Goal: Go to known website: Access a specific website the user already knows

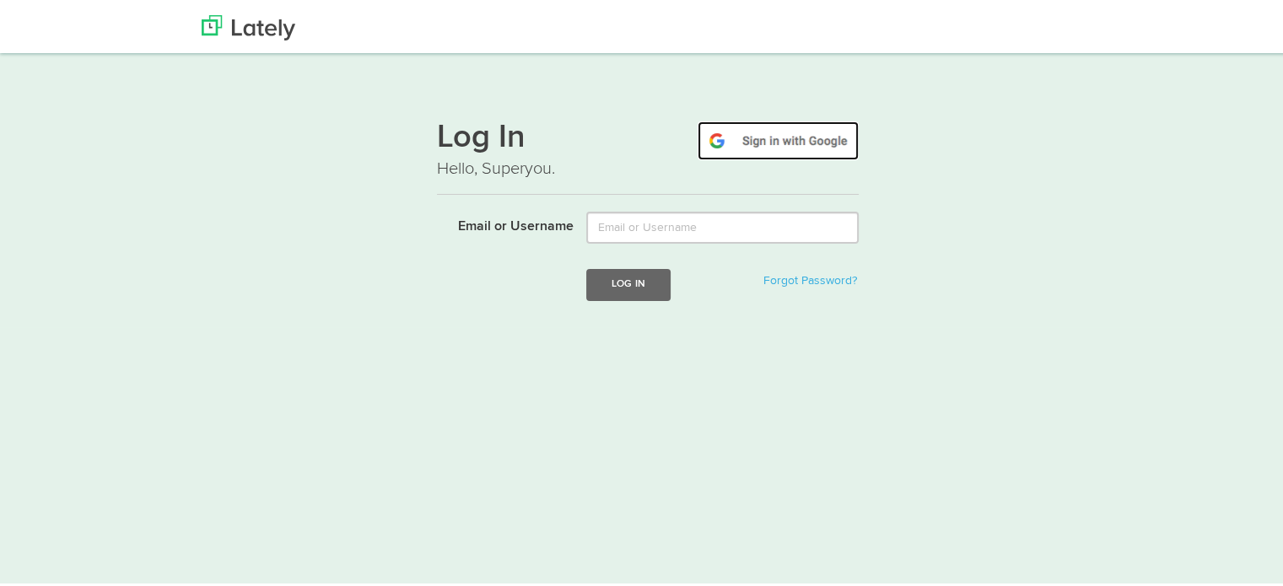
click at [762, 126] on img at bounding box center [777, 138] width 161 height 39
click at [408, 311] on div "Log In Hello, Superyou. Email or Username Log In Forgot Password? Login failed" at bounding box center [647, 230] width 1020 height 256
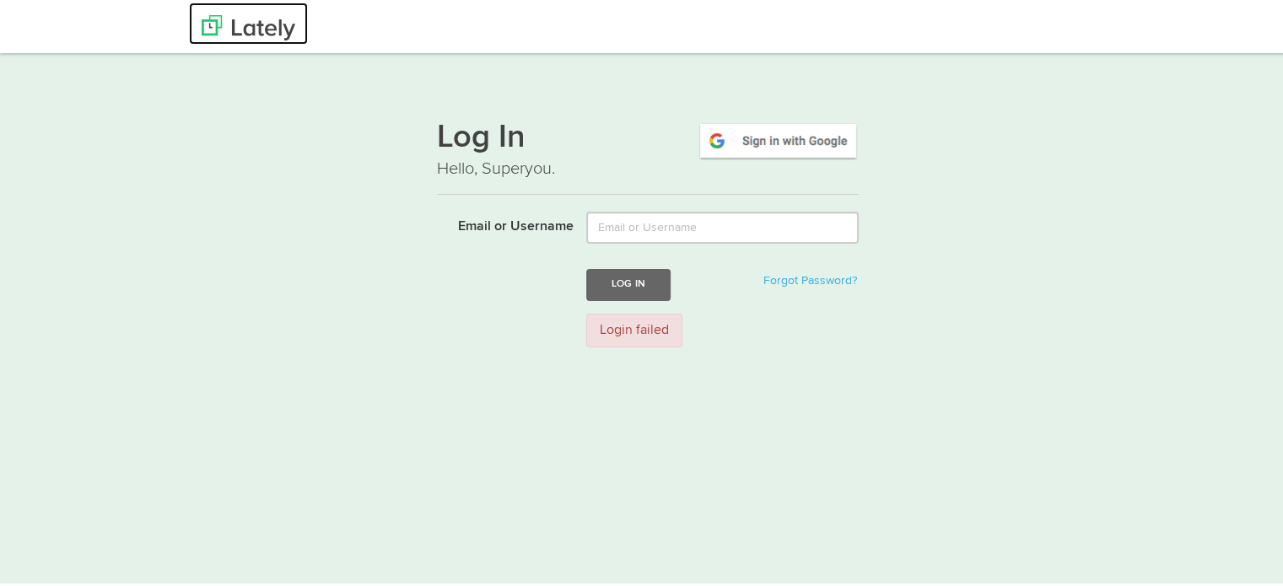
click at [257, 26] on img at bounding box center [249, 25] width 94 height 25
